Goal: Task Accomplishment & Management: Use online tool/utility

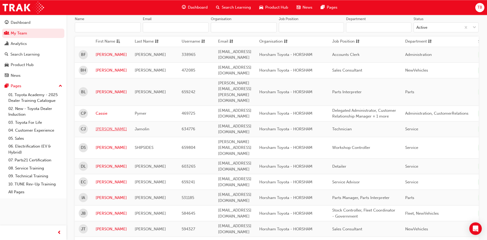
scroll to position [27, 0]
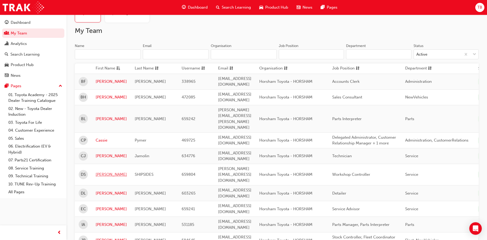
click at [106, 171] on link "[PERSON_NAME]" at bounding box center [111, 174] width 31 height 6
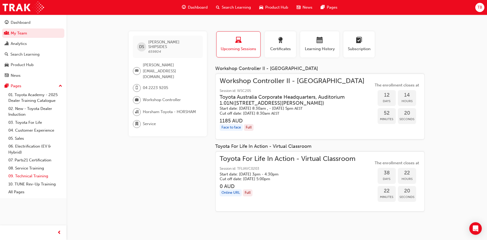
click at [21, 176] on link "09. Technical Training" at bounding box center [35, 176] width 58 height 8
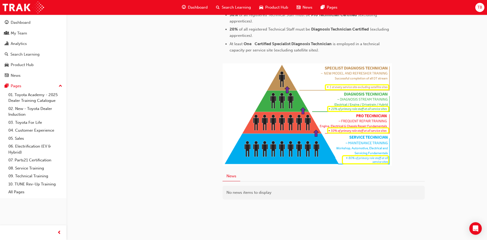
scroll to position [259, 0]
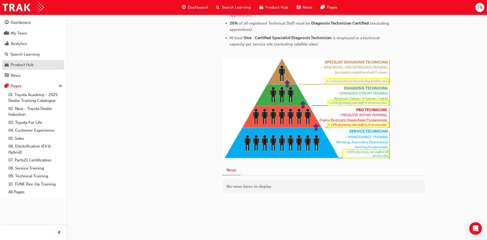
click at [29, 65] on div "Product Hub" at bounding box center [22, 65] width 23 height 6
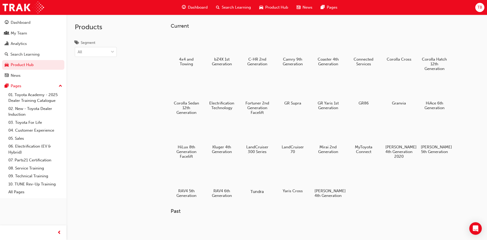
click at [255, 179] on div at bounding box center [257, 176] width 29 height 21
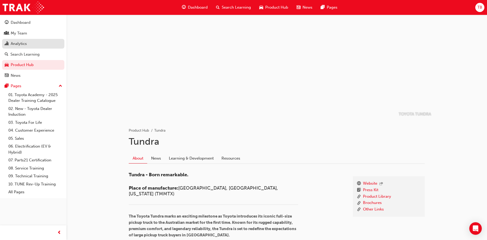
click at [19, 43] on div "Analytics" at bounding box center [19, 44] width 16 height 6
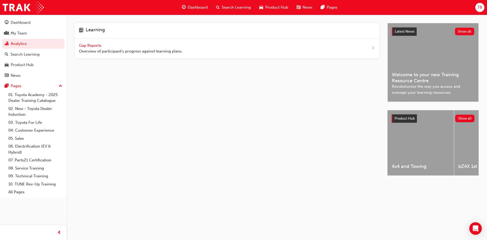
click at [92, 45] on span "Gap Reports" at bounding box center [90, 45] width 23 height 5
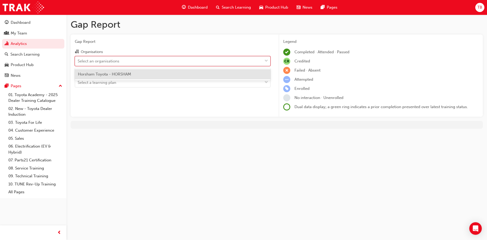
click at [113, 63] on div "Select an organisations" at bounding box center [99, 61] width 42 height 6
click at [78, 63] on input "Organisations option Horsham Toyota - HORSHAM focused, 1 of 1. 1 result availab…" at bounding box center [78, 60] width 1 height 4
click at [114, 74] on span "Horsham Toyota - HORSHAM" at bounding box center [104, 74] width 53 height 5
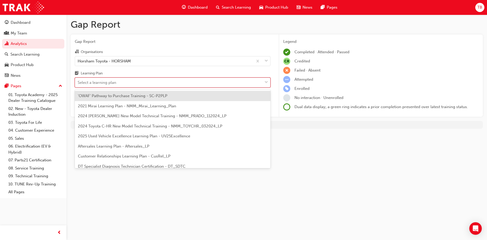
click at [101, 81] on div "Select a learning plan" at bounding box center [97, 83] width 39 height 6
click at [78, 81] on input "Learning Plan option 'OWAF' Pathway to Purchase Training - SC-P2PLP focused, 1 …" at bounding box center [78, 82] width 1 height 4
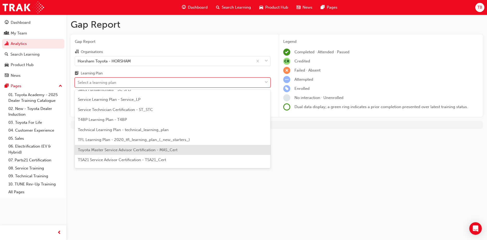
scroll to position [225, 0]
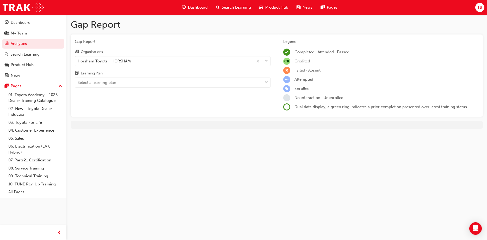
click at [315, 162] on div "Gap Report Gap Report Organisations Horsham Toyota - HORSHAM Learning Plan Sele…" at bounding box center [243, 120] width 487 height 240
click at [235, 159] on div "Gap Report Gap Report Organisations Horsham Toyota - HORSHAM Learning Plan Sele…" at bounding box center [243, 120] width 487 height 240
